Goal: Book appointment/travel/reservation

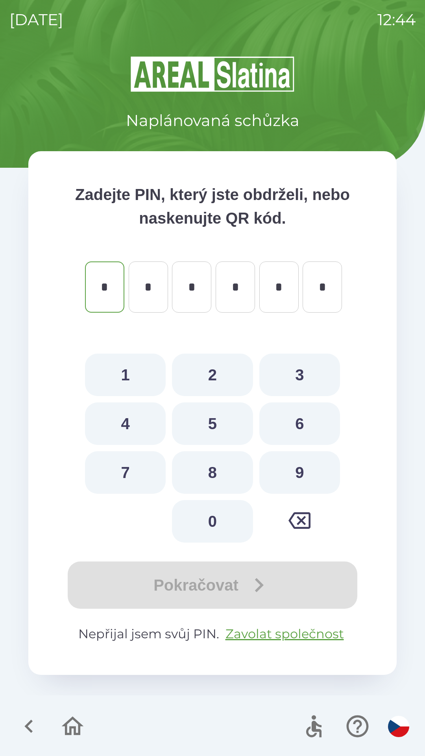
click at [29, 728] on icon "button" at bounding box center [28, 726] width 8 height 13
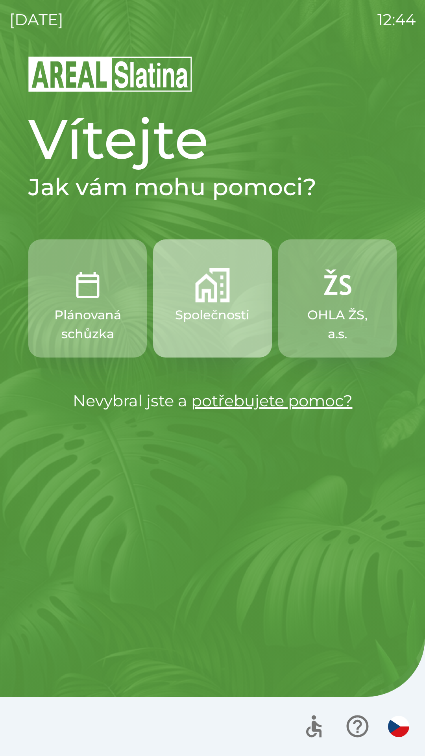
click at [216, 292] on img "button" at bounding box center [212, 285] width 35 height 35
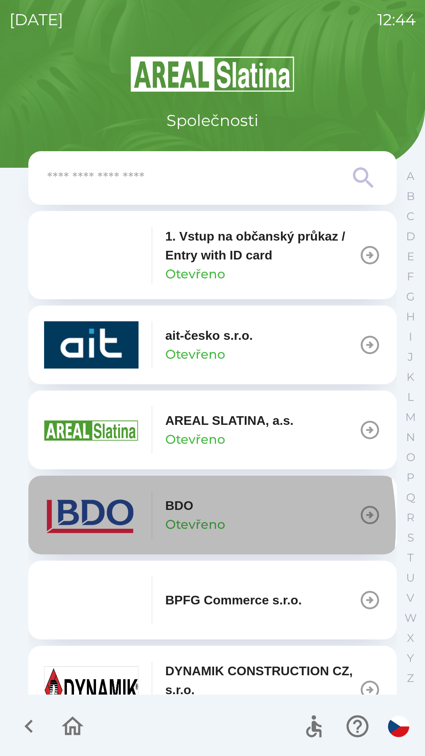
click at [140, 525] on div "BDO Otevřeno" at bounding box center [134, 514] width 181 height 47
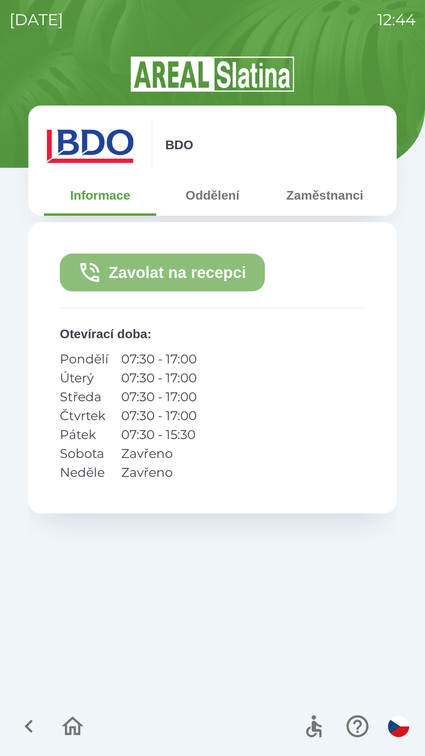
click at [205, 266] on button "Zavolat na recepci" at bounding box center [162, 273] width 205 height 38
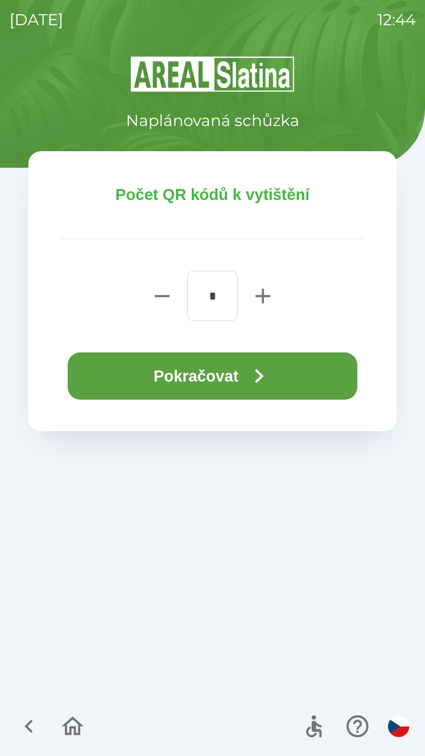
click at [265, 296] on icon "button" at bounding box center [263, 296] width 15 height 15
type input "*"
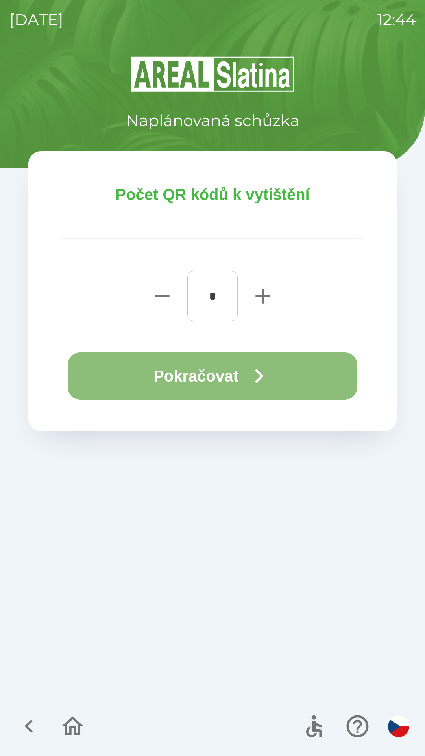
click at [217, 376] on button "Pokračovat" at bounding box center [213, 375] width 290 height 47
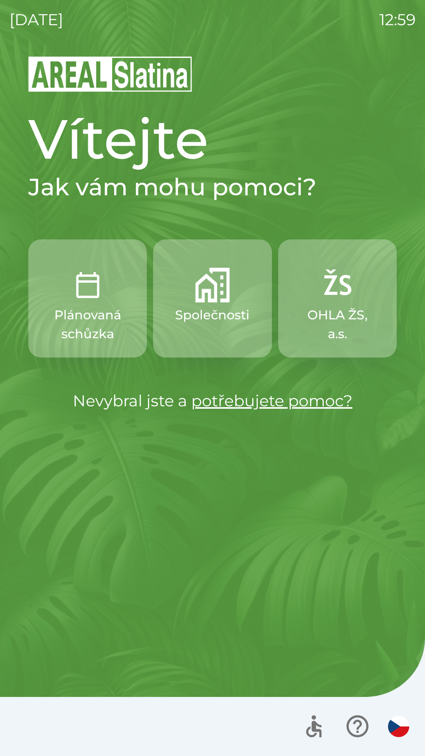
click at [215, 317] on p "Společnosti" at bounding box center [212, 315] width 74 height 19
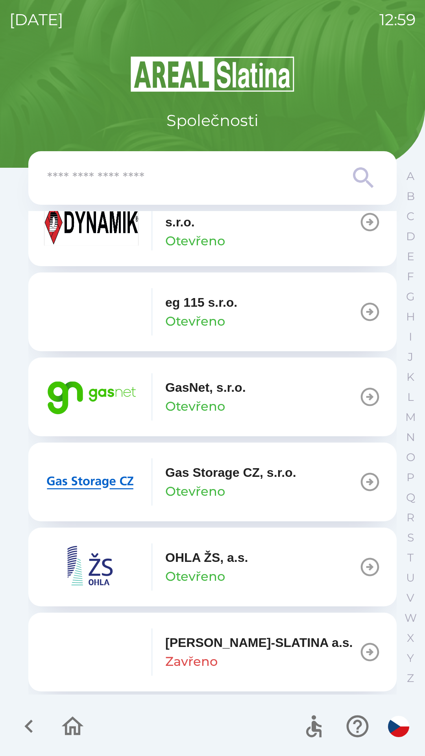
scroll to position [472, 0]
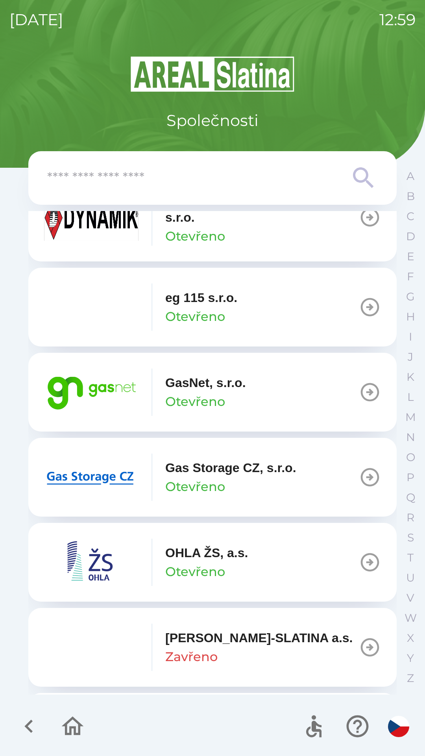
click at [232, 406] on div "GasNet, s.r.o. Otevřeno" at bounding box center [205, 392] width 81 height 38
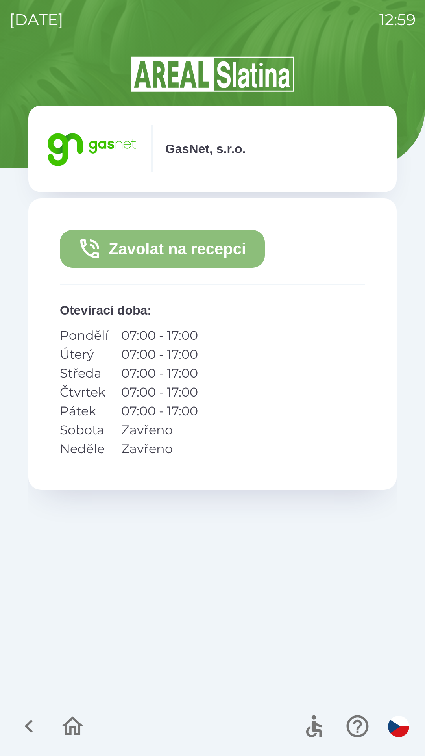
click at [230, 249] on button "Zavolat na recepci" at bounding box center [162, 249] width 205 height 38
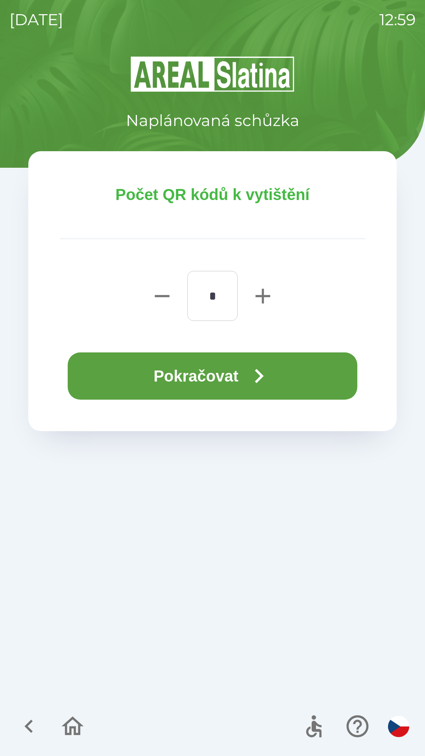
click at [263, 290] on icon "button" at bounding box center [263, 296] width 15 height 15
type input "*"
click at [265, 370] on icon "button" at bounding box center [259, 376] width 28 height 28
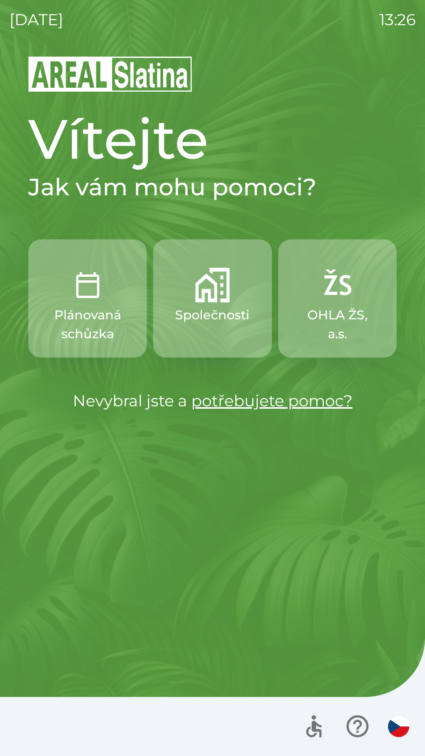
drag, startPoint x: 235, startPoint y: 402, endPoint x: 318, endPoint y: 552, distance: 171.8
click at [323, 568] on div "[DATE] 13:26 Vítejte Jak vám mohu pomoci? Plánovaná schůzka Společnosti OHLA ŽS…" at bounding box center [212, 378] width 425 height 756
